Goal: Task Accomplishment & Management: Use online tool/utility

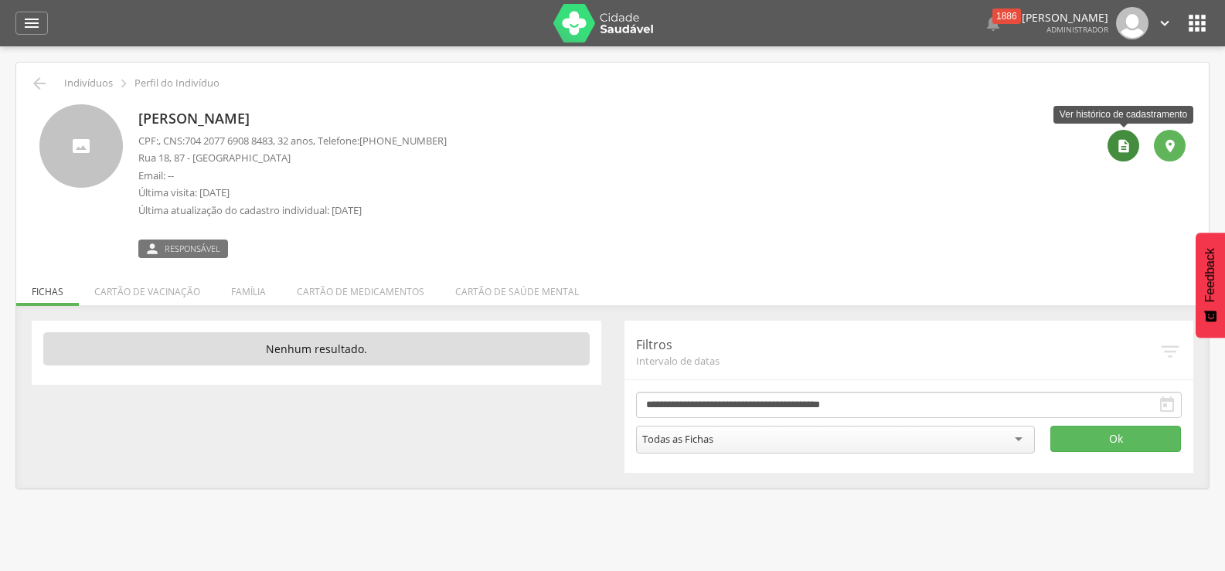
click at [1118, 141] on icon "" at bounding box center [1123, 145] width 15 height 15
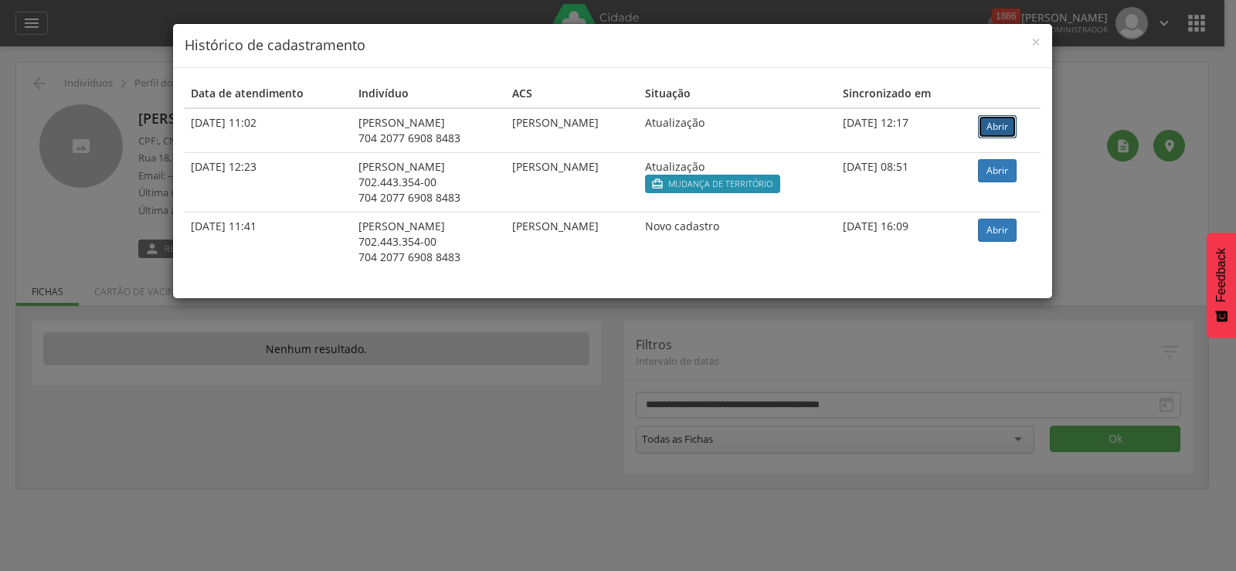
click at [1005, 130] on link "Abrir" at bounding box center [997, 126] width 39 height 23
click at [1007, 126] on link "Abrir" at bounding box center [997, 126] width 39 height 23
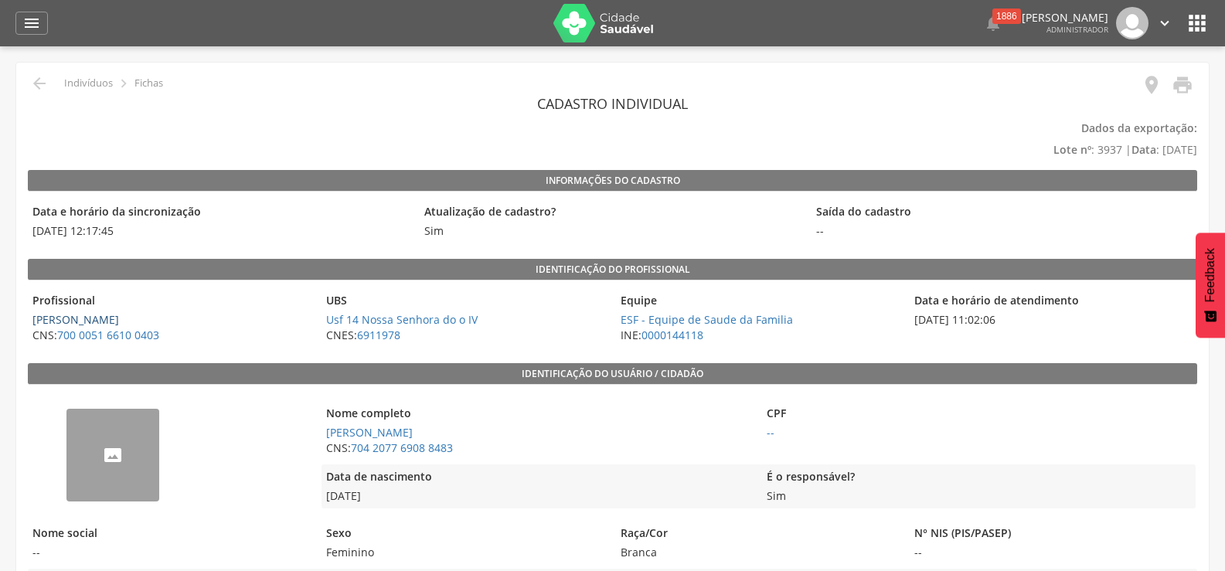
click at [92, 312] on link "[PERSON_NAME]" at bounding box center [75, 319] width 87 height 15
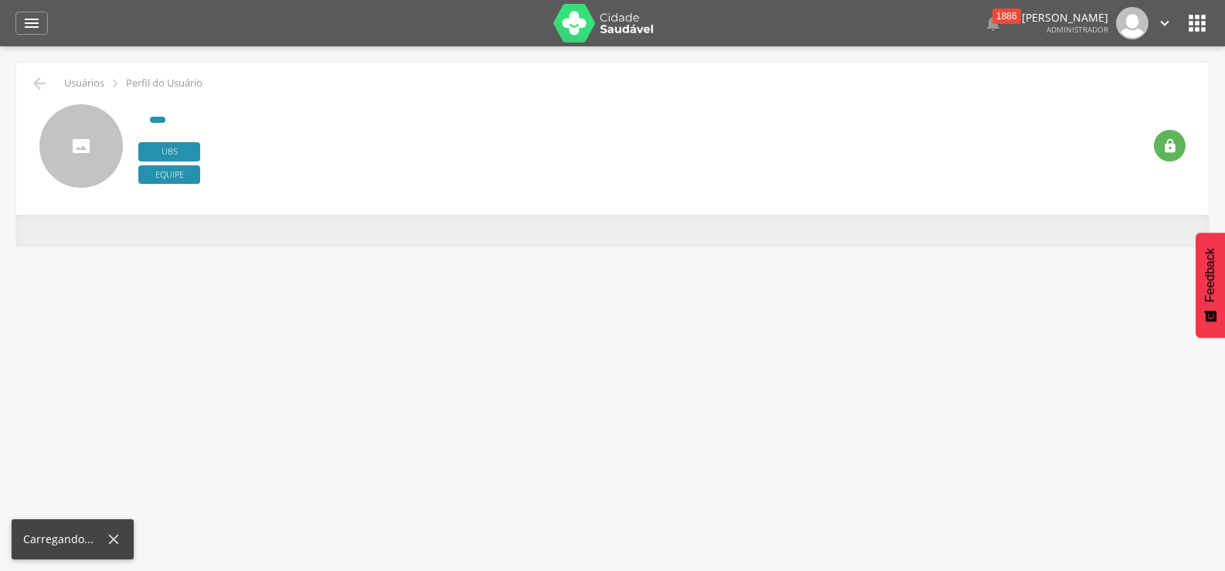
type input "**********"
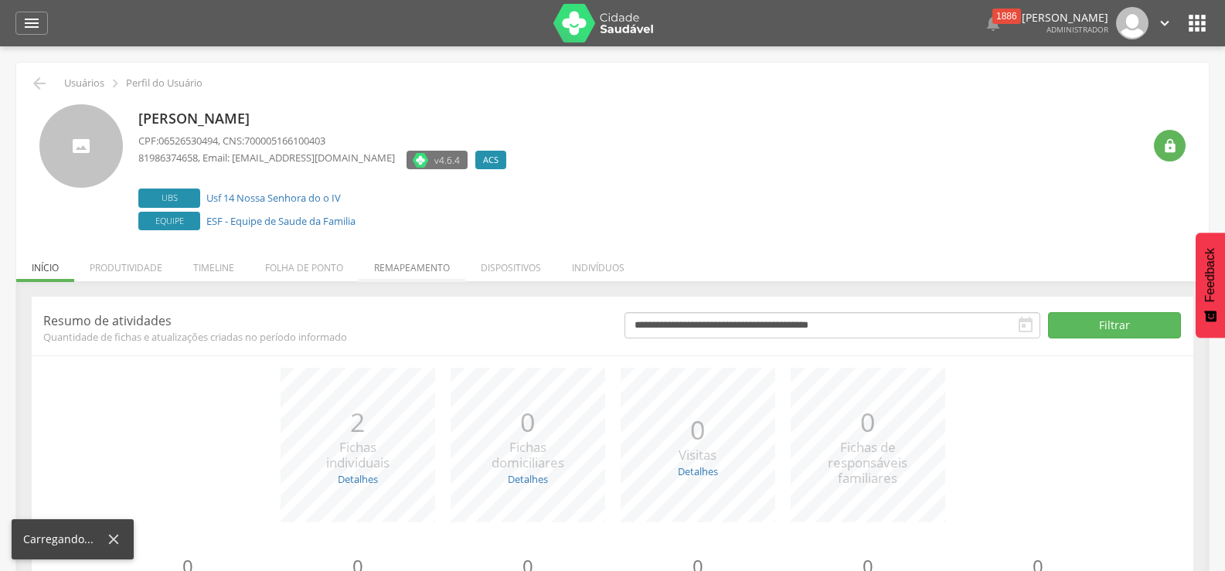
click at [427, 267] on li "Remapeamento" at bounding box center [412, 264] width 107 height 36
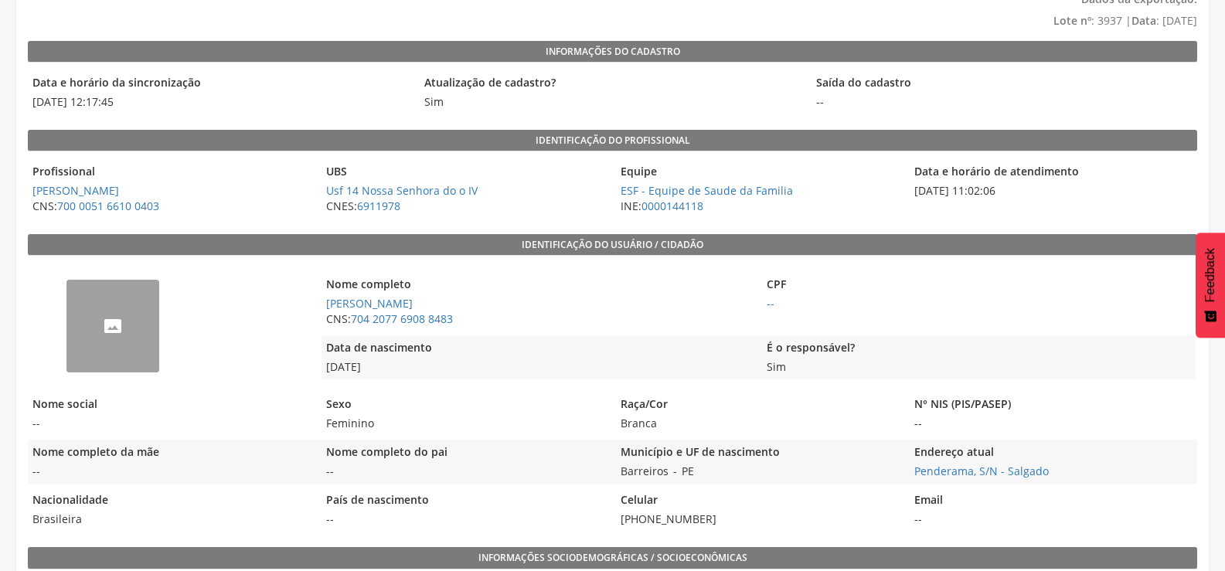
scroll to position [155, 0]
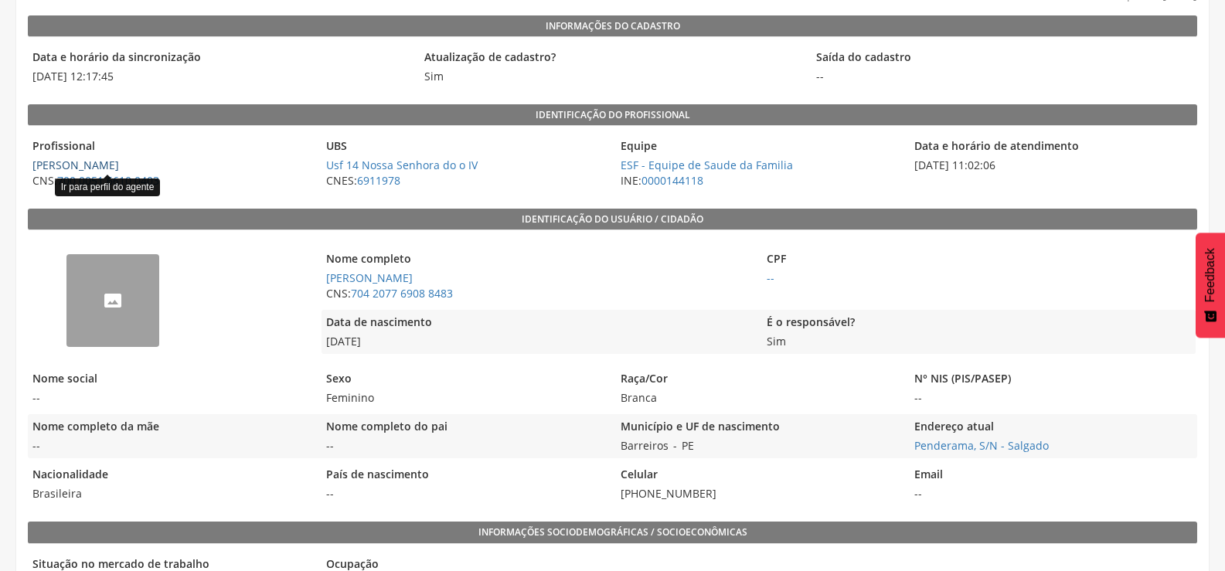
click at [104, 168] on link "[PERSON_NAME]" at bounding box center [75, 165] width 87 height 15
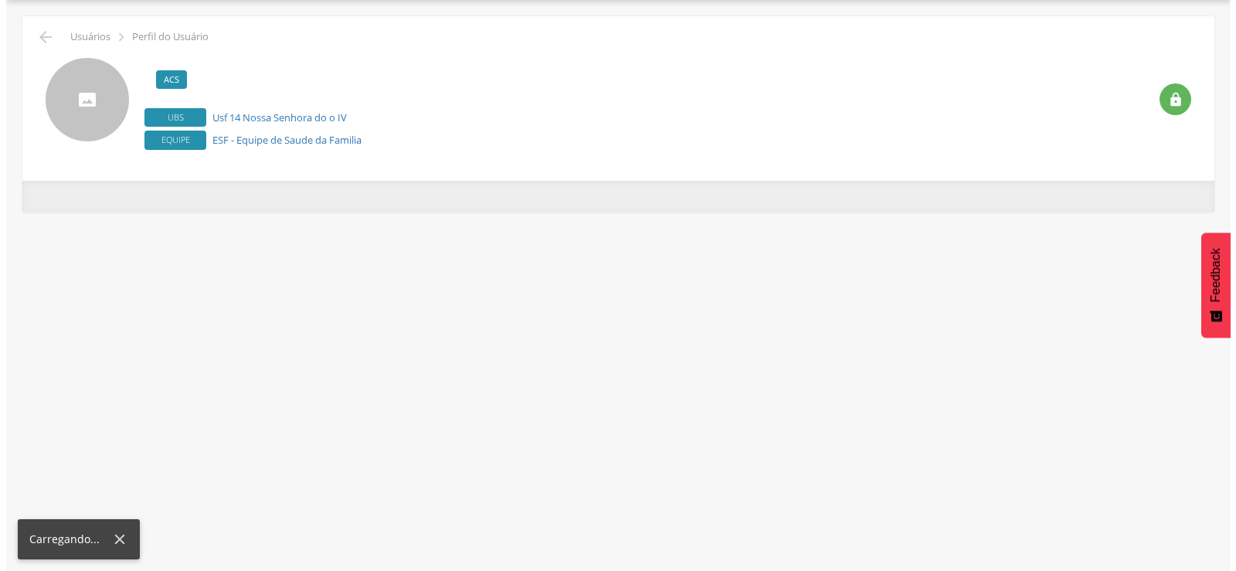
scroll to position [46, 0]
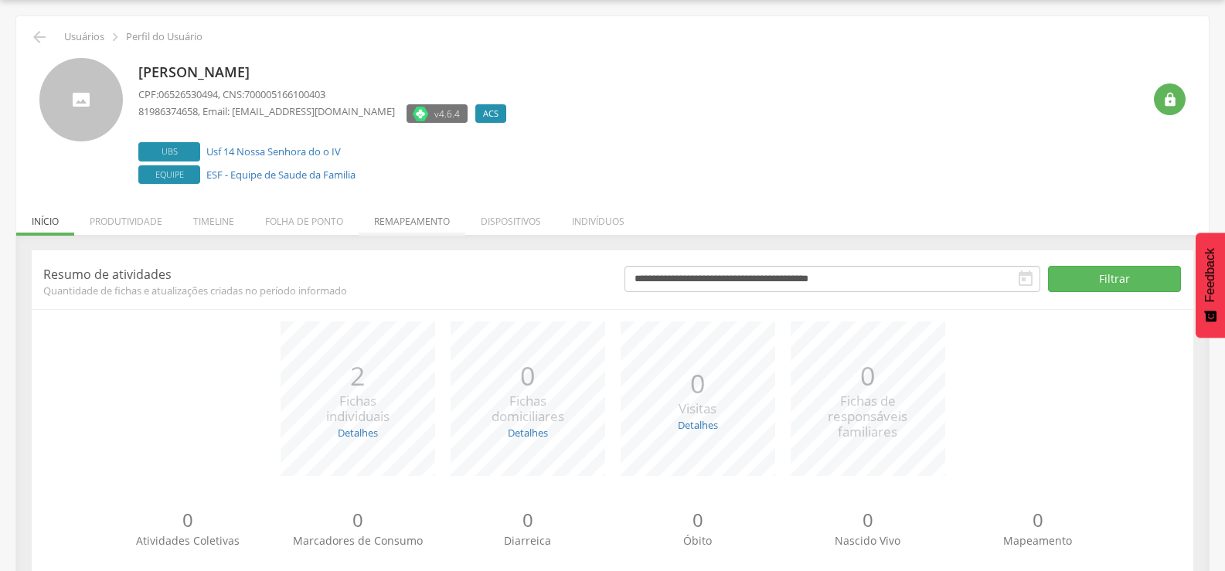
click at [417, 218] on li "Remapeamento" at bounding box center [412, 217] width 107 height 36
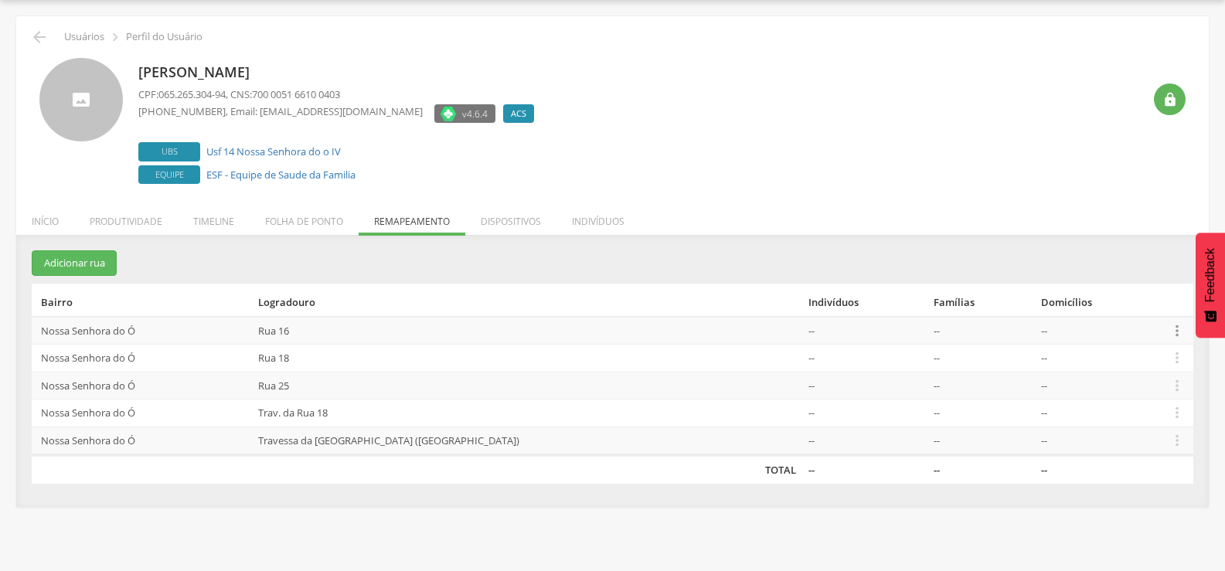
click at [1168, 329] on icon "" at bounding box center [1176, 330] width 17 height 17
click at [1111, 266] on link "Desalocar famílias" at bounding box center [1124, 269] width 122 height 19
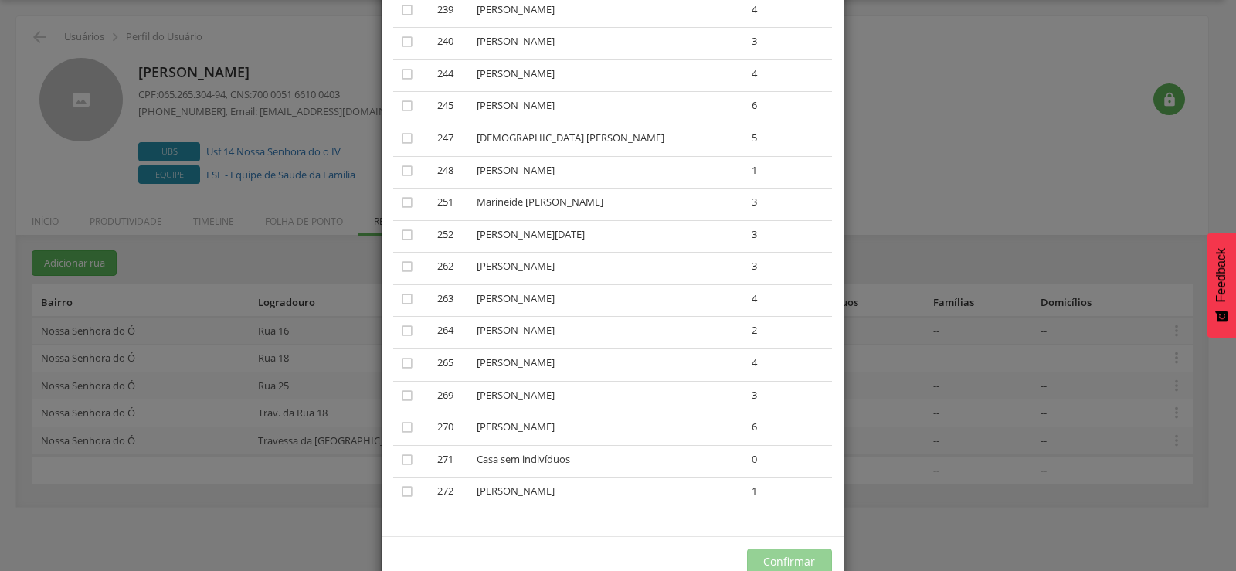
scroll to position [1508, 0]
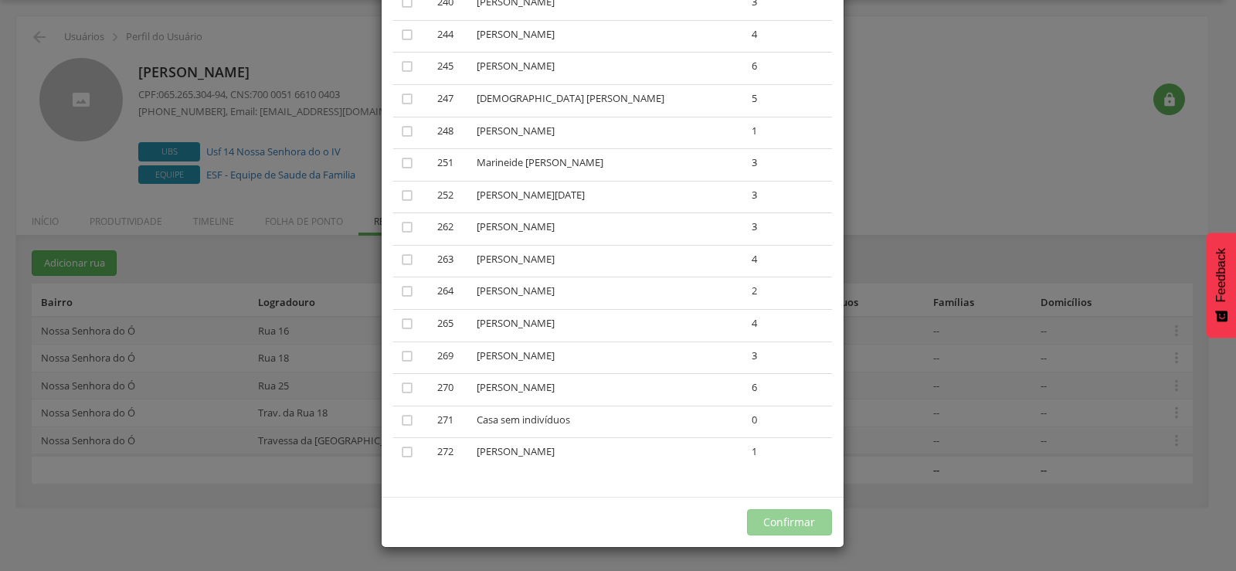
click at [919, 134] on div "× Desalocar Famílias A lista abaixo apresenta as casas da Rua 16 que estão aloc…" at bounding box center [618, 285] width 1236 height 571
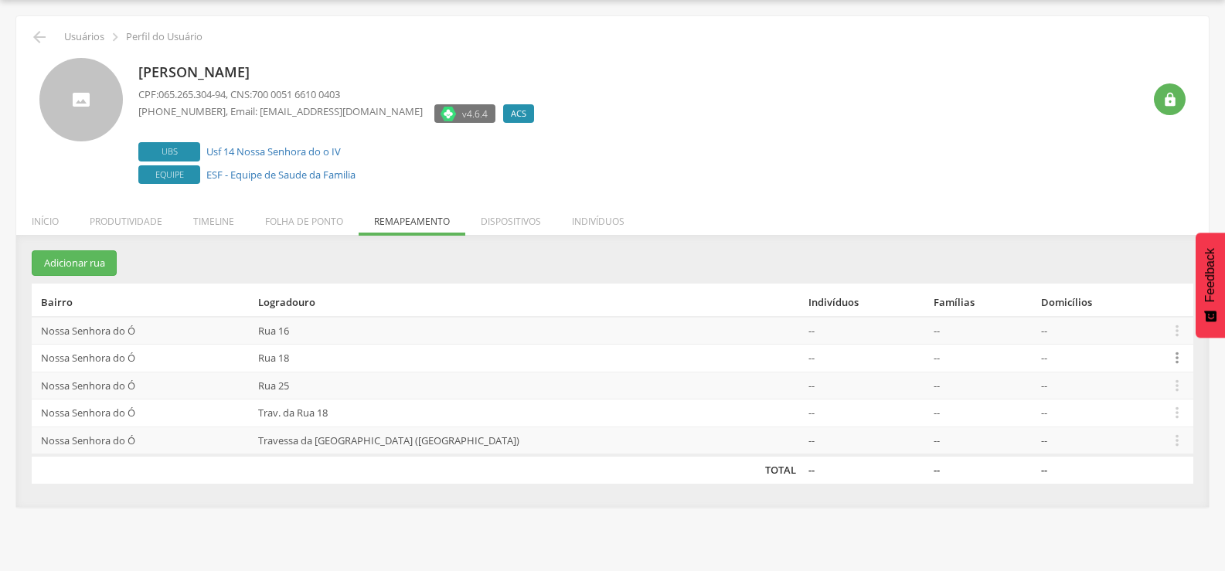
click at [1175, 355] on icon "" at bounding box center [1176, 357] width 17 height 17
click at [1112, 295] on link "Desalocar famílias" at bounding box center [1124, 296] width 122 height 19
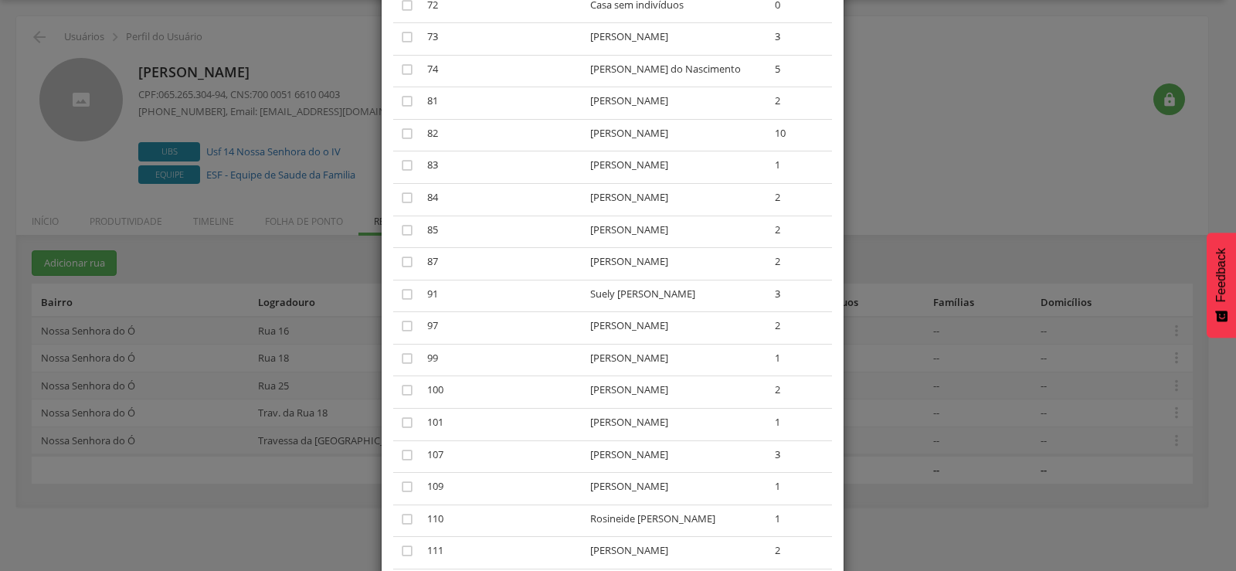
scroll to position [927, 0]
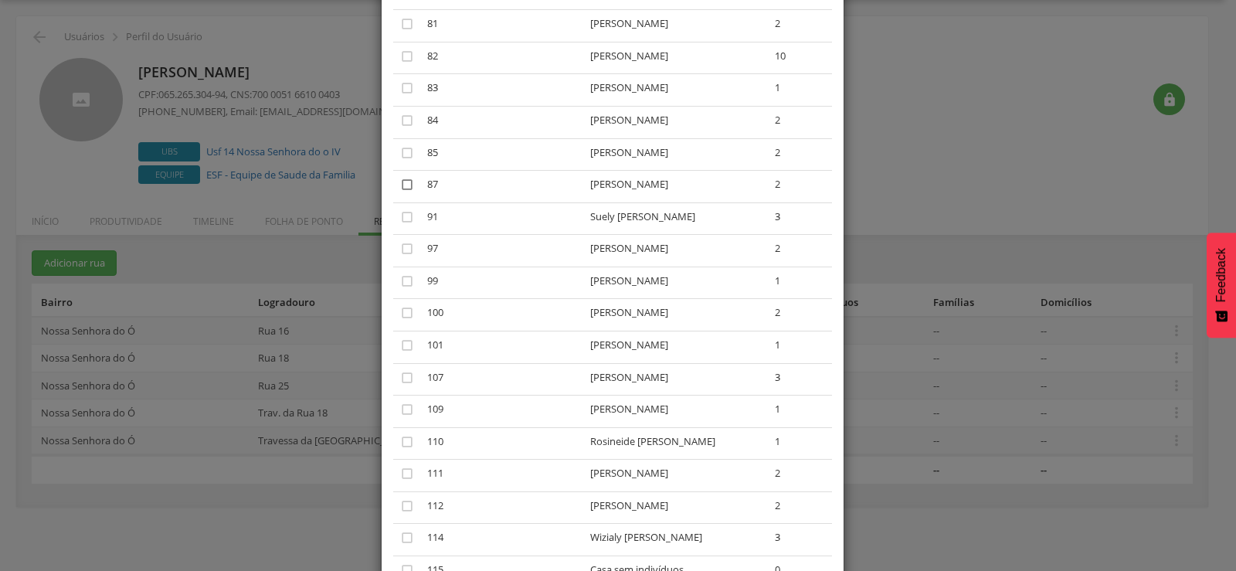
click at [404, 192] on icon "" at bounding box center [407, 184] width 15 height 15
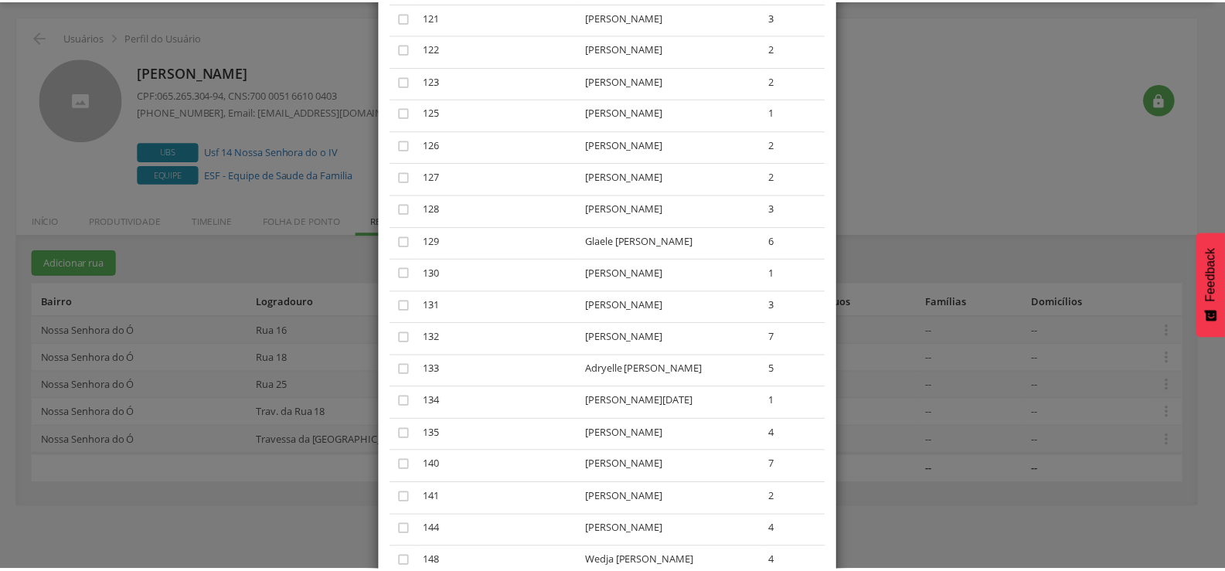
scroll to position [1730, 0]
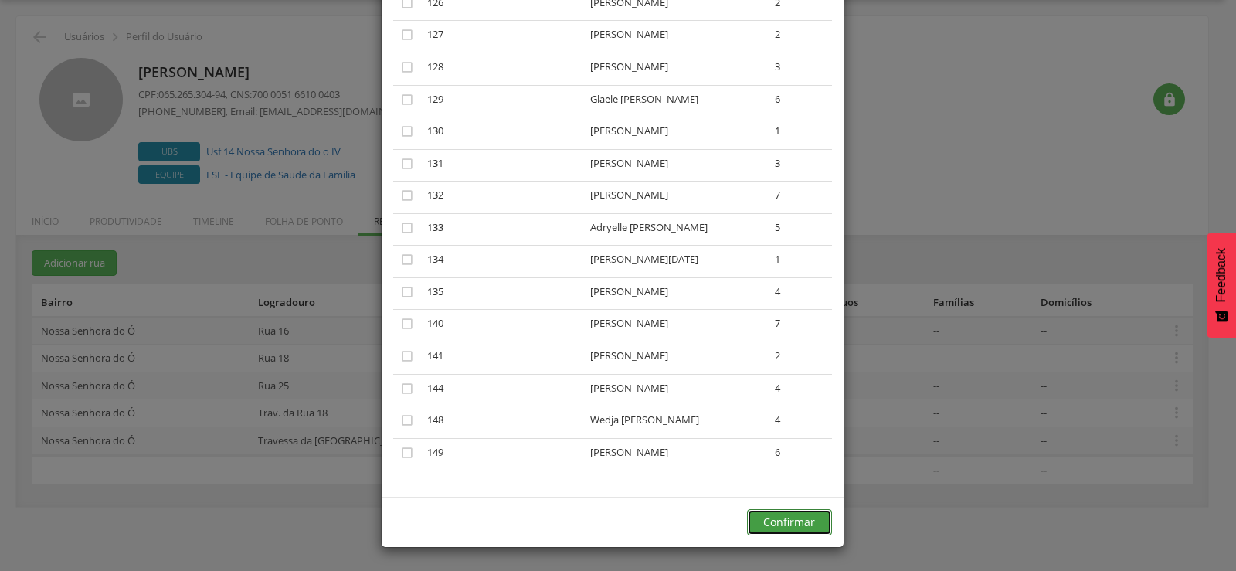
click at [772, 519] on button "Confirmar" at bounding box center [789, 522] width 85 height 26
